Goal: Task Accomplishment & Management: Manage account settings

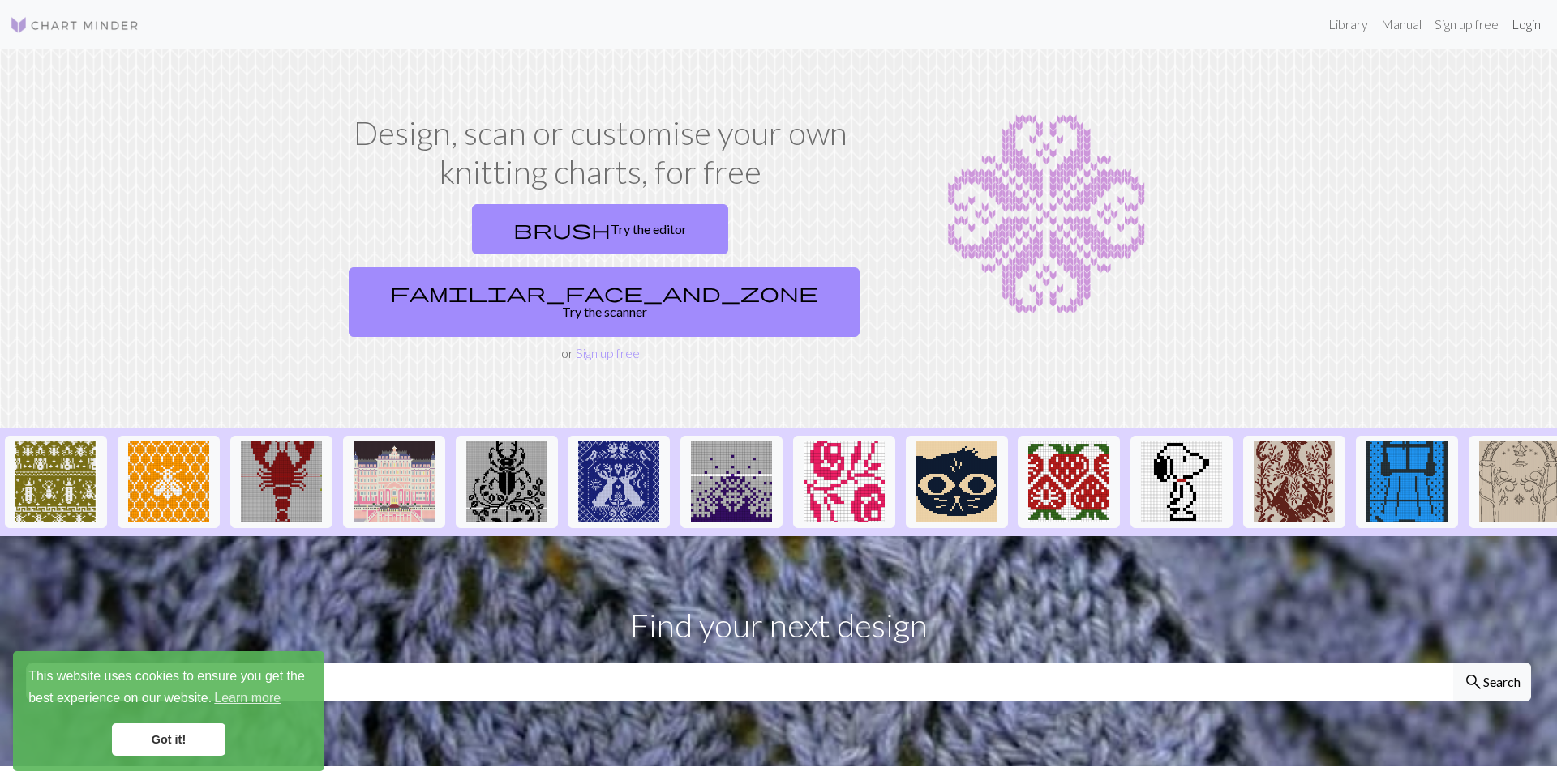
click at [1528, 23] on link "Login" at bounding box center [1526, 24] width 42 height 33
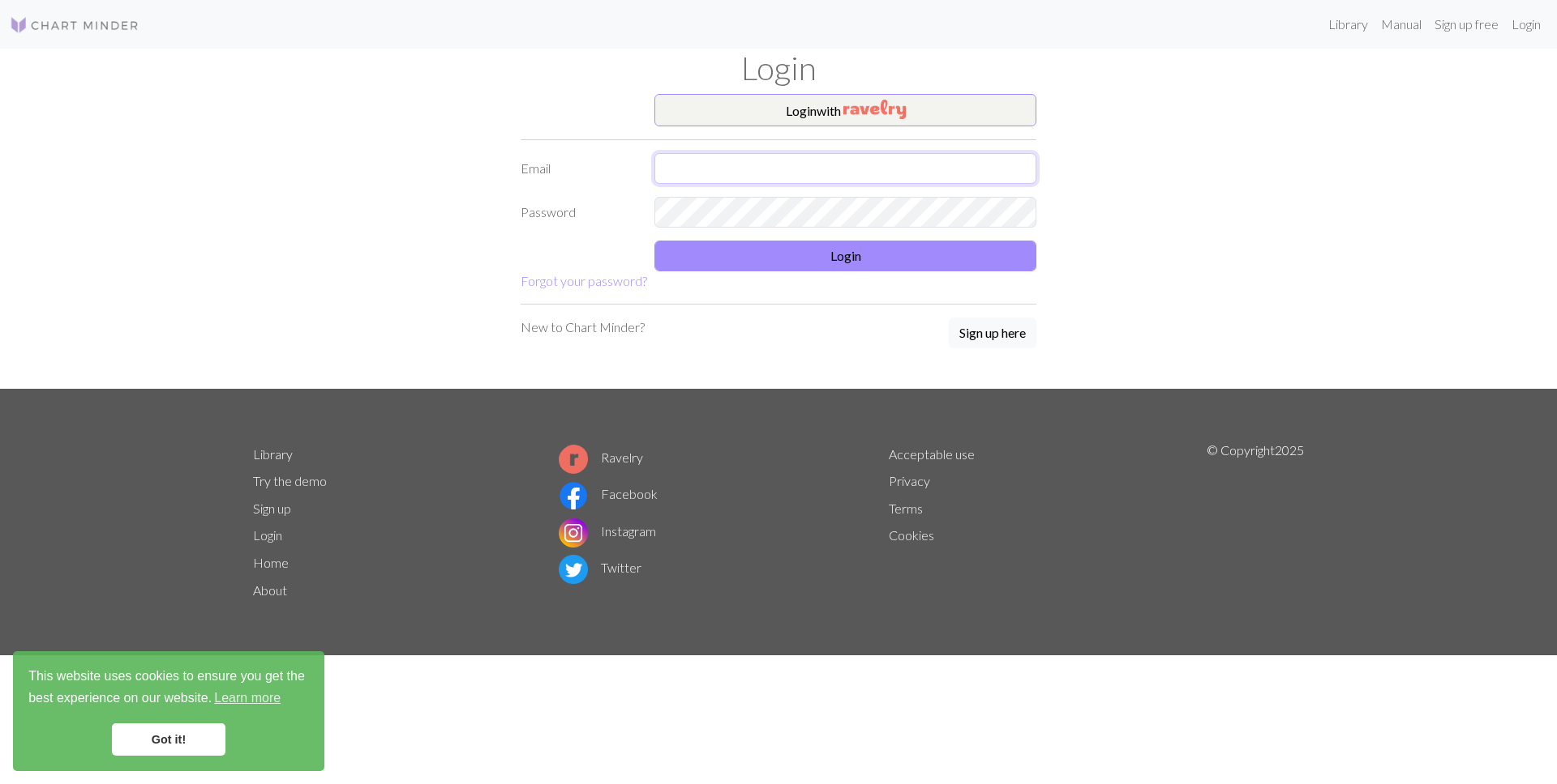
click at [730, 157] on input "text" at bounding box center [845, 168] width 382 height 31
click at [737, 163] on input "text" at bounding box center [845, 168] width 382 height 31
click at [758, 165] on input "text" at bounding box center [845, 168] width 382 height 31
click at [1112, 198] on div "Login with Email Password Login Forgot your password? New to Chart Minder? Sign…" at bounding box center [778, 241] width 1070 height 294
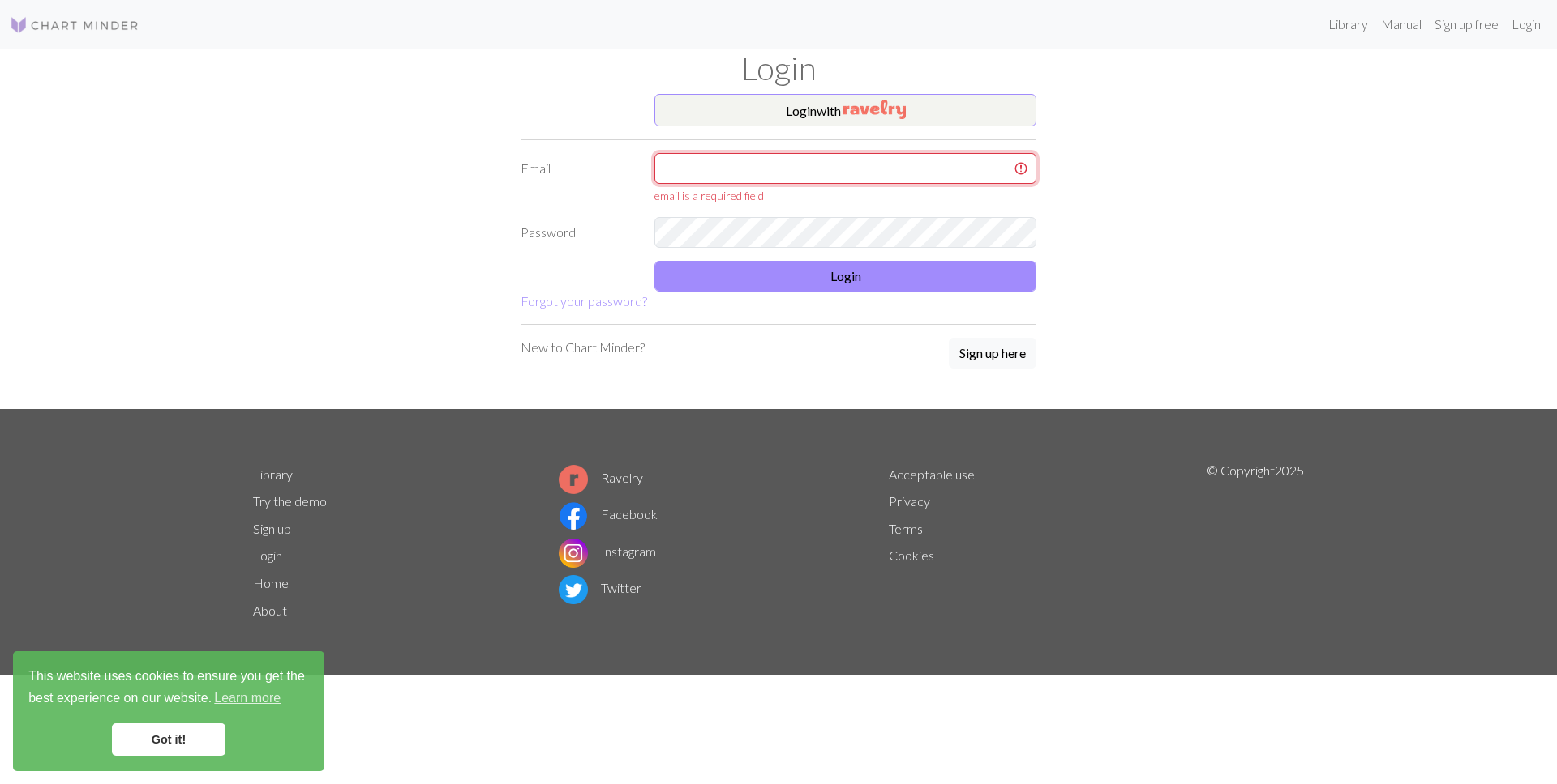
click at [817, 159] on input "text" at bounding box center [845, 168] width 382 height 31
click at [830, 166] on input "text" at bounding box center [845, 168] width 382 height 31
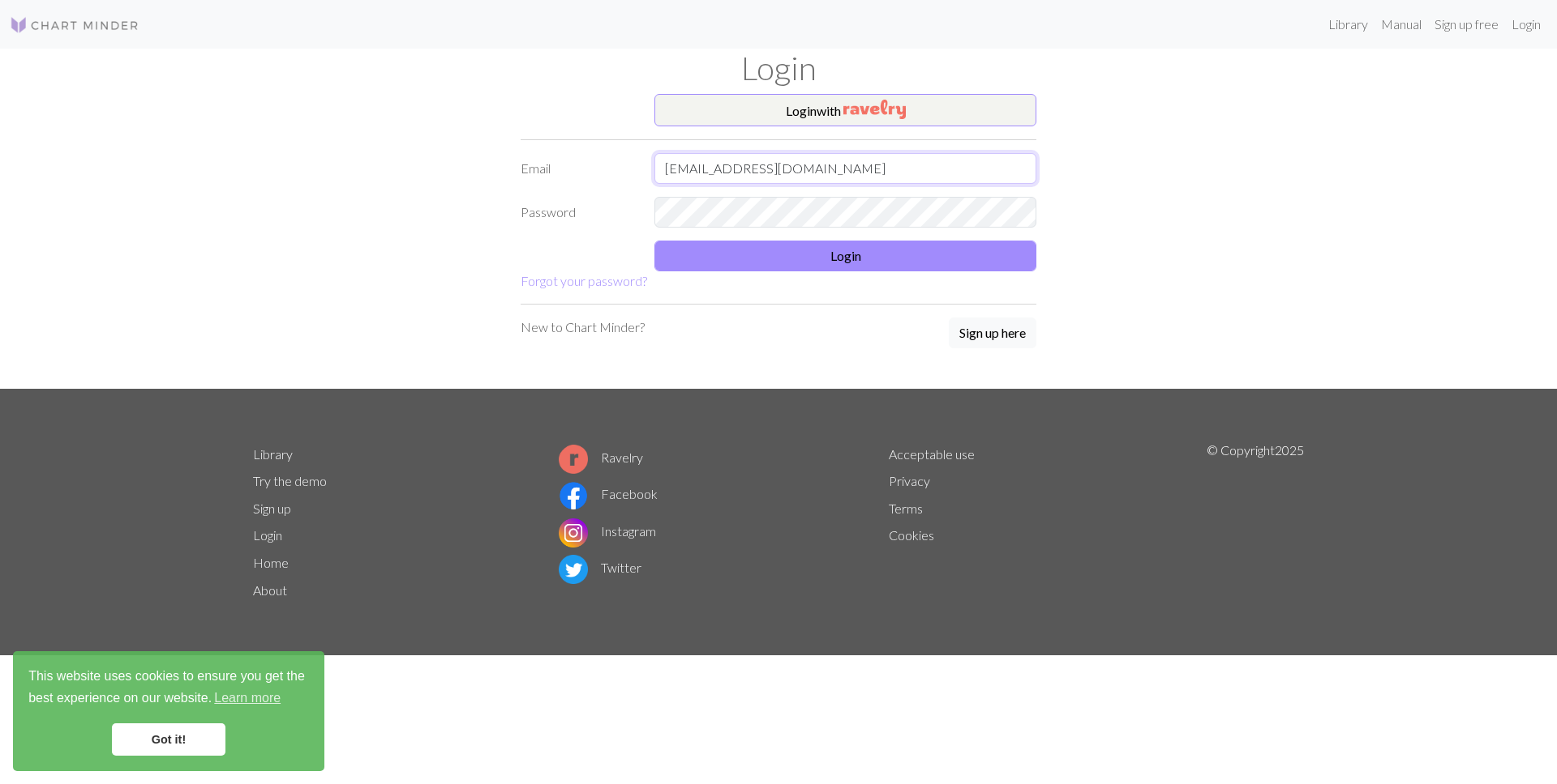
type input "[EMAIL_ADDRESS][DOMAIN_NAME]"
click at [181, 743] on link "Got it!" at bounding box center [168, 739] width 113 height 33
